Goal: Information Seeking & Learning: Learn about a topic

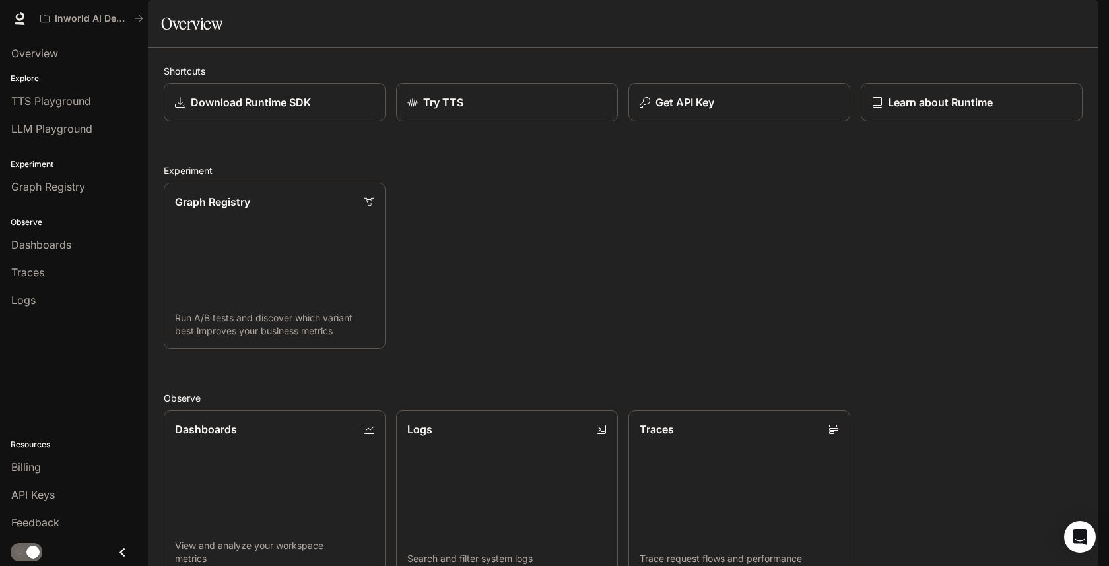
click at [1017, 18] on span "Documentation" at bounding box center [1018, 19] width 65 height 16
click at [280, 122] on link "Download Runtime SDK" at bounding box center [274, 102] width 224 height 39
click at [81, 191] on span "Graph Registry" at bounding box center [48, 187] width 74 height 16
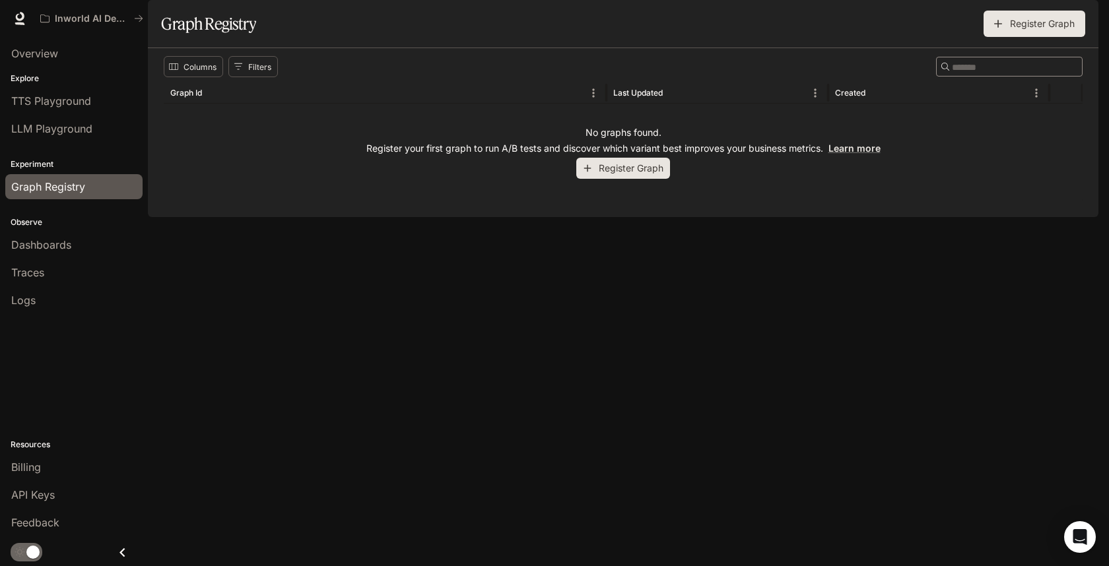
click at [42, 38] on div "Overview" at bounding box center [74, 53] width 148 height 33
click at [43, 41] on link "Overview" at bounding box center [73, 53] width 137 height 25
